Goal: Task Accomplishment & Management: Manage account settings

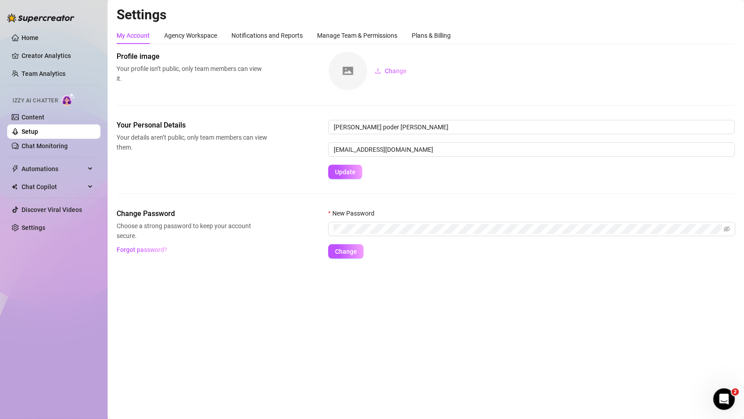
click at [38, 128] on link "Setup" at bounding box center [30, 131] width 17 height 7
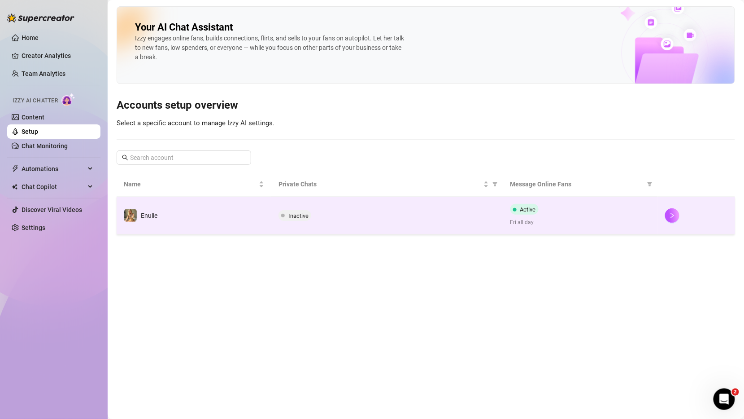
click at [447, 228] on td "Inactive" at bounding box center [387, 215] width 232 height 38
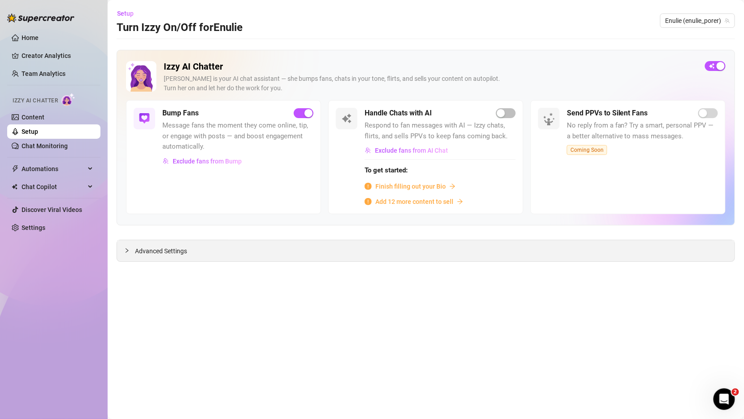
click at [375, 242] on div "Advanced Settings" at bounding box center [426, 250] width 618 height 21
click at [118, 250] on div "Advanced Settings" at bounding box center [426, 250] width 618 height 21
click at [132, 250] on div at bounding box center [129, 250] width 11 height 10
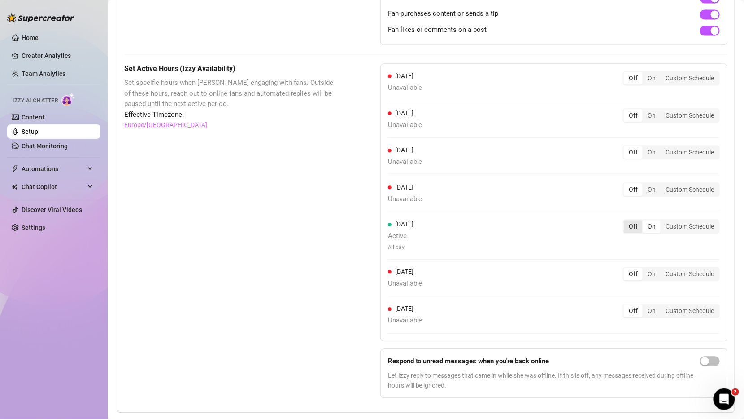
click at [635, 223] on div "Off" at bounding box center [633, 226] width 19 height 13
click at [626, 221] on input "Off" at bounding box center [626, 221] width 0 height 0
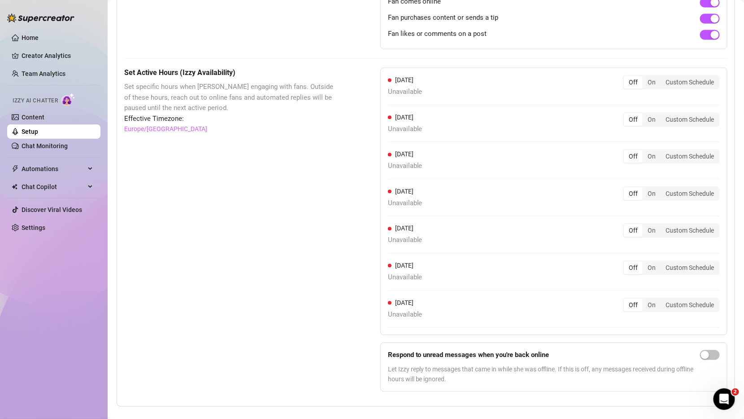
scroll to position [687, 0]
